Goal: Task Accomplishment & Management: Manage account settings

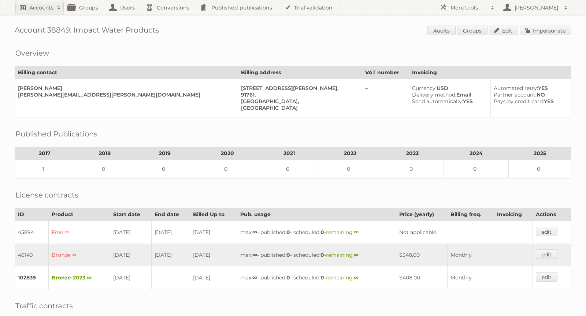
click at [40, 7] on h2 "Accounts" at bounding box center [41, 7] width 24 height 7
paste input"] "sella_s_rizkia@app.co.id"
type input"] "sella_s_rizkia@app.co.id"
click at [175, 26] on input "Search" at bounding box center [174, 24] width 11 height 11
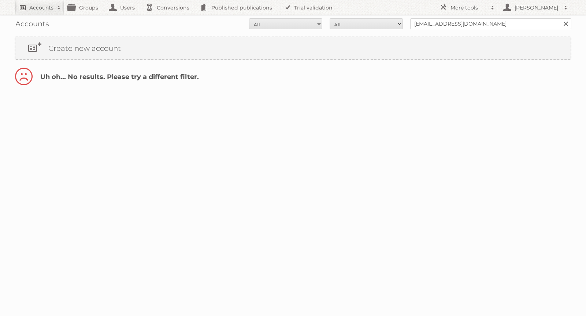
click at [48, 9] on h2 "Accounts" at bounding box center [41, 7] width 24 height 7
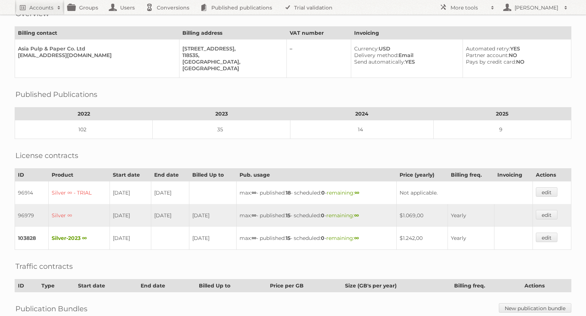
scroll to position [51, 0]
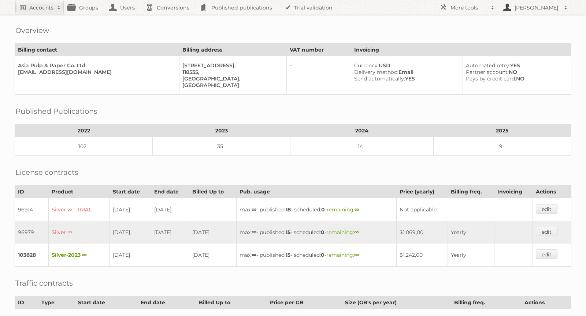
click at [531, 9] on h2 "[PERSON_NAME]" at bounding box center [537, 7] width 48 height 7
click at [468, 30] on div "Overview Billing contact Billing address VAT number Invoicing Asia Pulp & Paper…" at bounding box center [293, 58] width 557 height 74
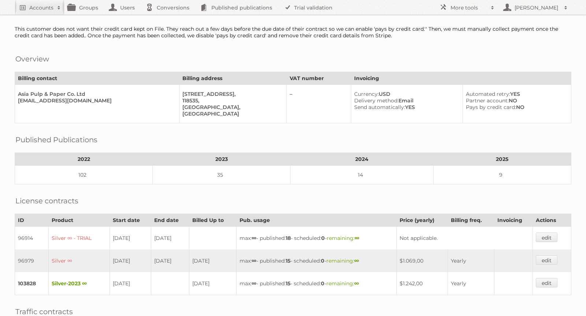
scroll to position [0, 0]
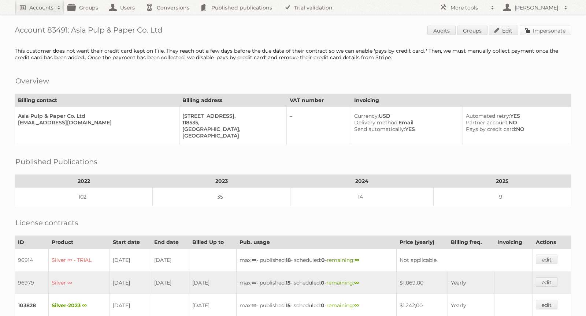
click at [549, 27] on link "Impersonate" at bounding box center [546, 31] width 52 height 10
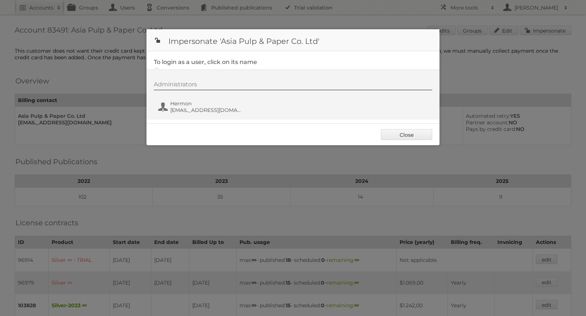
click at [51, 145] on div at bounding box center [293, 158] width 586 height 316
click at [416, 135] on link "Close" at bounding box center [406, 134] width 51 height 11
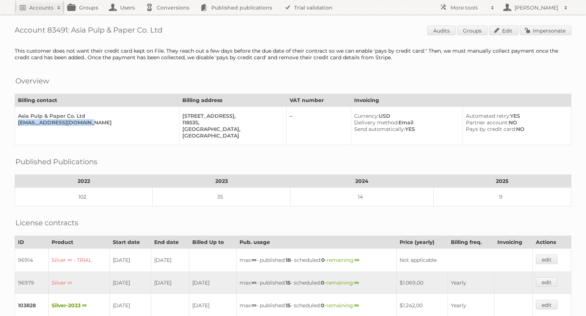
drag, startPoint x: 100, startPoint y: 119, endPoint x: 16, endPoint y: 120, distance: 83.5
click at [16, 120] on td "Asia Pulp & Paper Co. Ltd hermon_hermon@app.co.id" at bounding box center [97, 126] width 164 height 38
copy div "hermon_hermon@app.co.id"
